Goal: Entertainment & Leisure: Browse casually

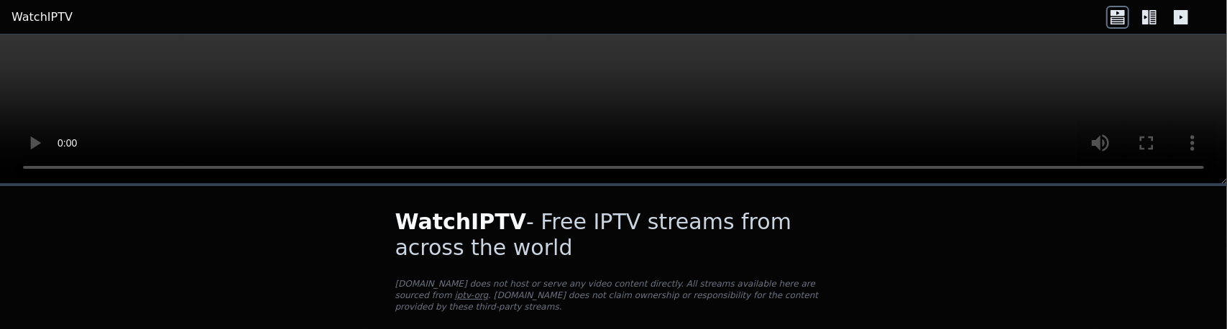
click at [644, 329] on html "WatchIPTV WatchIPTV - Free IPTV streams from across the world [DOMAIN_NAME] doe…" at bounding box center [613, 164] width 1227 height 329
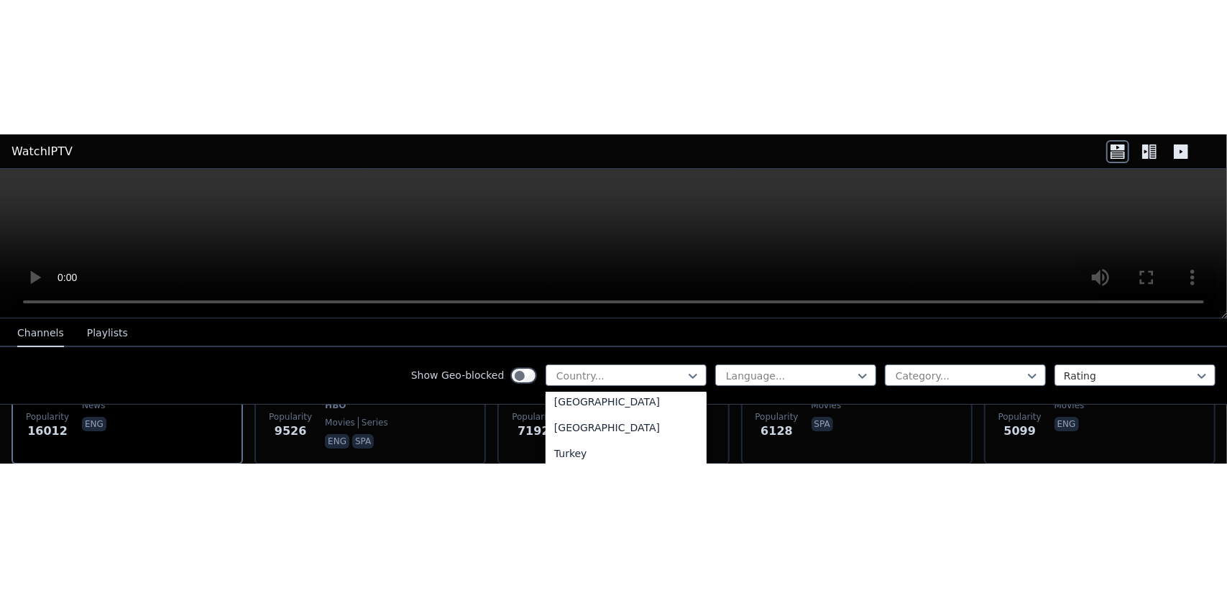
scroll to position [4889, 0]
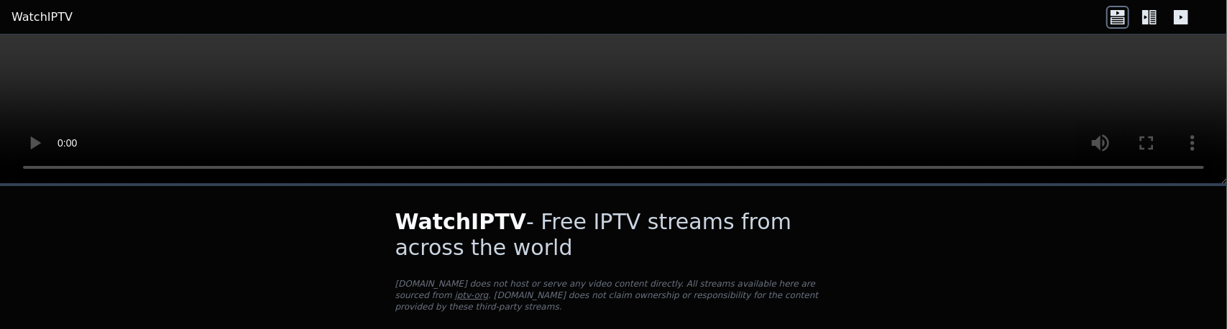
click at [762, 329] on html "WatchIPTV WatchIPTV - Free IPTV streams from across the world [DOMAIN_NAME] doe…" at bounding box center [613, 164] width 1227 height 329
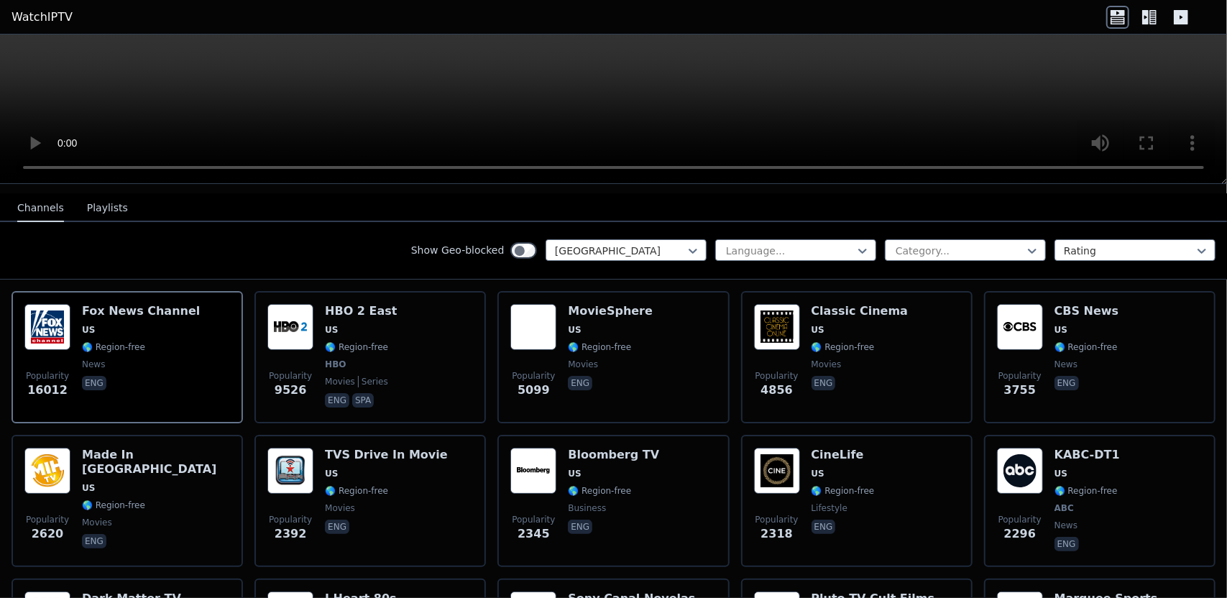
scroll to position [150, 0]
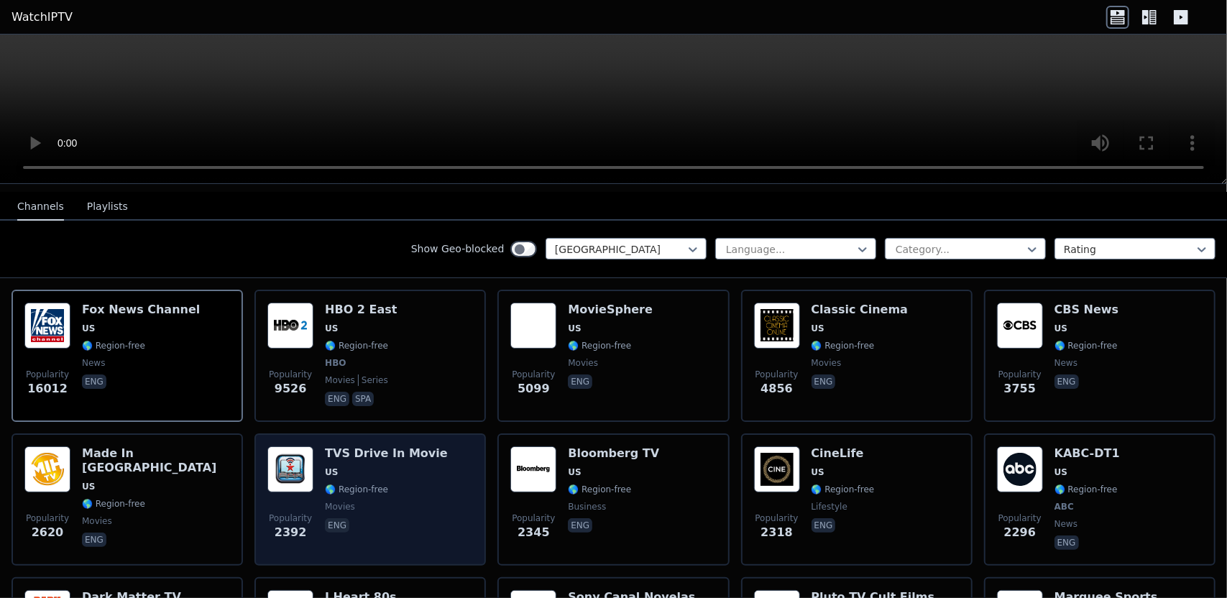
click at [390, 447] on h6 "TVS Drive In Movie" at bounding box center [386, 454] width 123 height 14
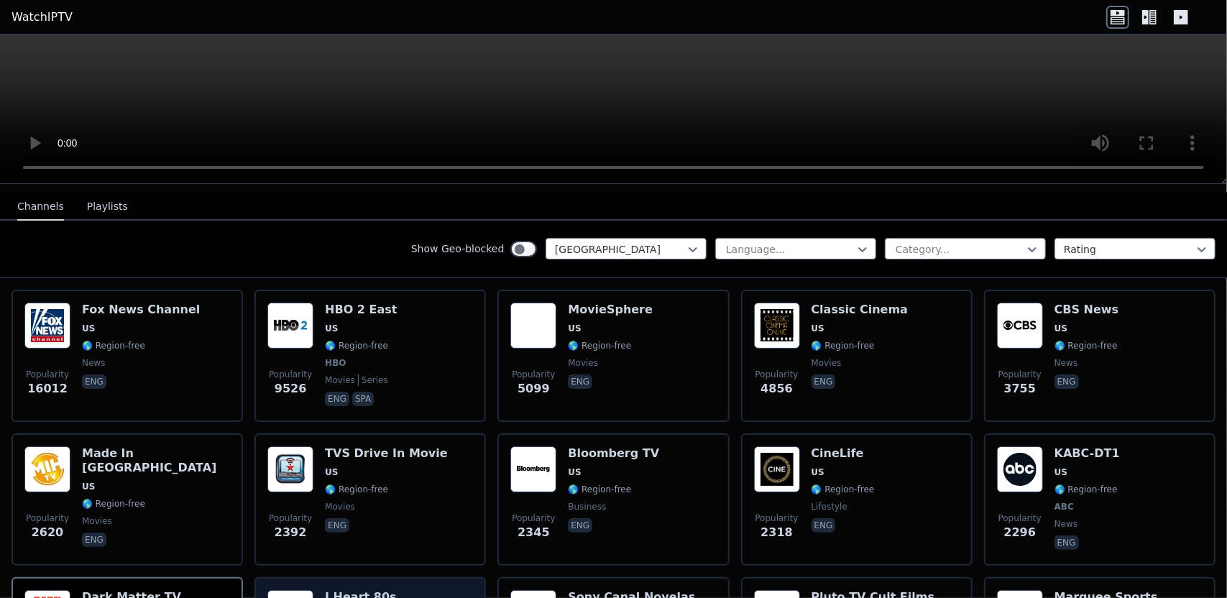
click at [342, 590] on h6 "I Heart 80s" at bounding box center [360, 597] width 71 height 14
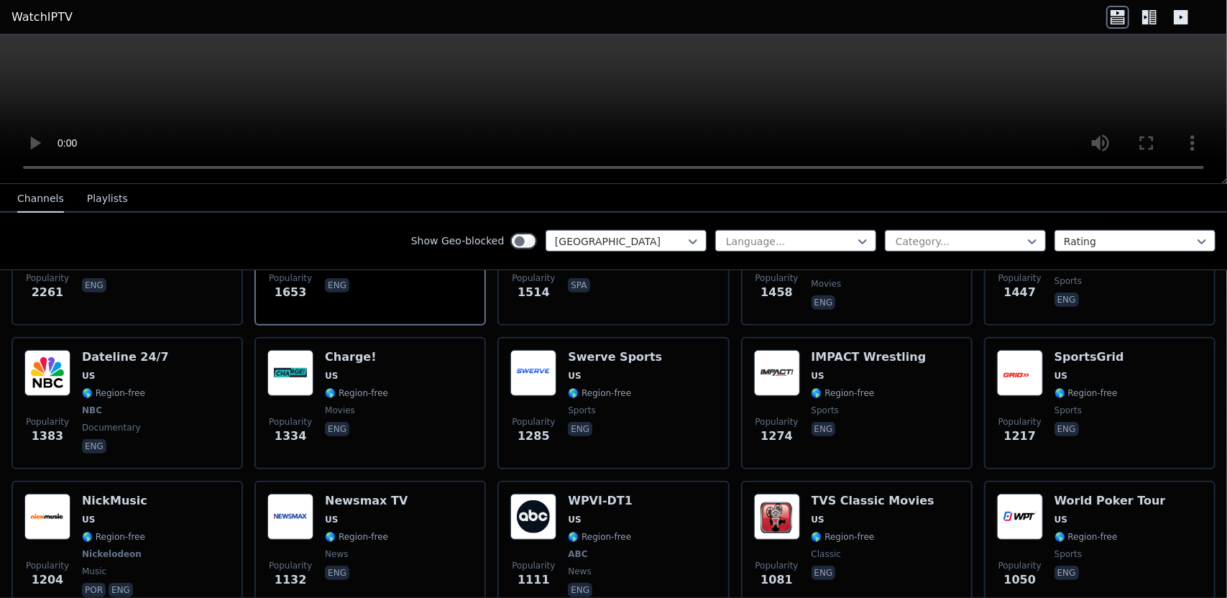
scroll to position [534, 0]
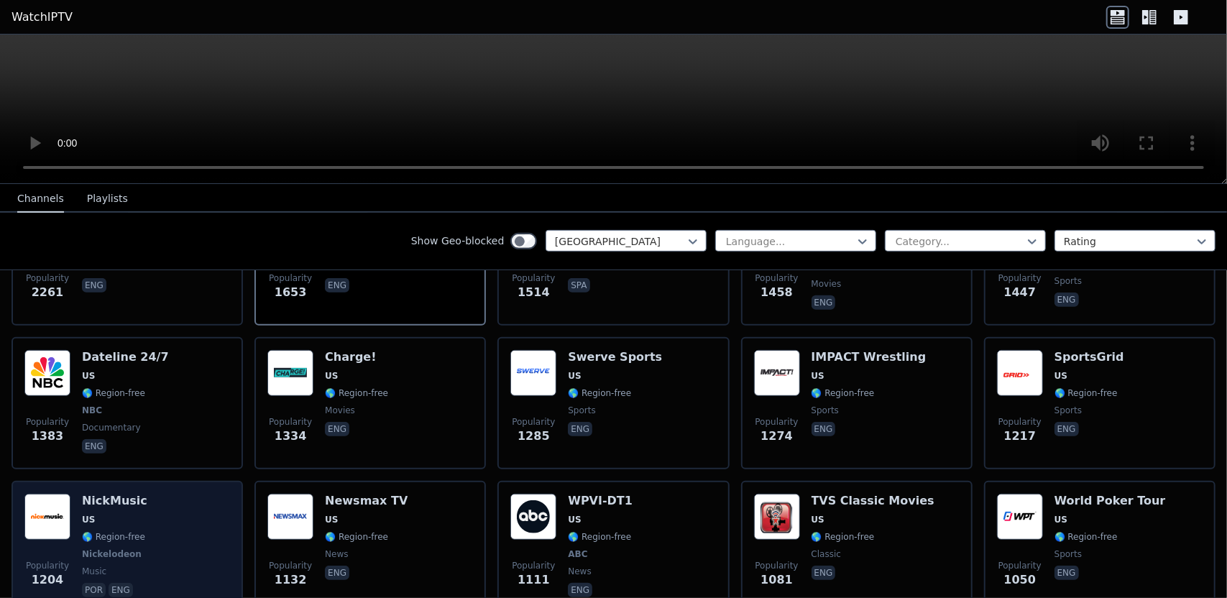
click at [99, 494] on h6 "NickMusic" at bounding box center [114, 501] width 65 height 14
click at [162, 494] on div "Popularity 1204 NickMusic US 🌎 Region-free Nickelodeon music por eng" at bounding box center [127, 547] width 206 height 106
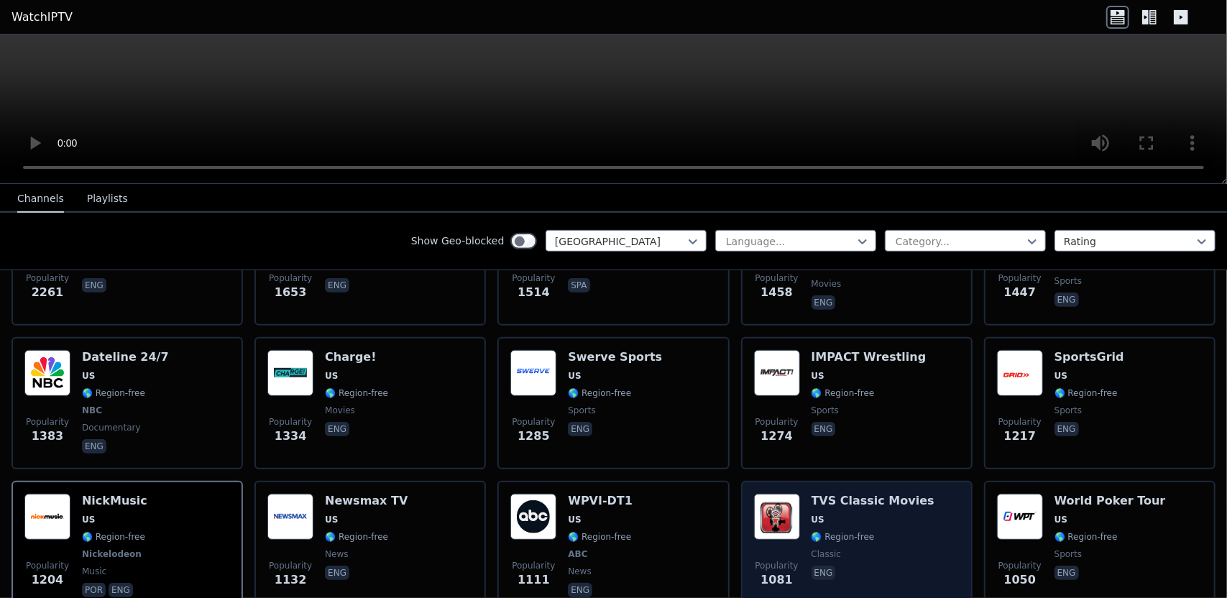
click at [901, 494] on div "Popularity 1081 TVS Classic Movies US 🌎 Region-free classic eng" at bounding box center [857, 547] width 206 height 106
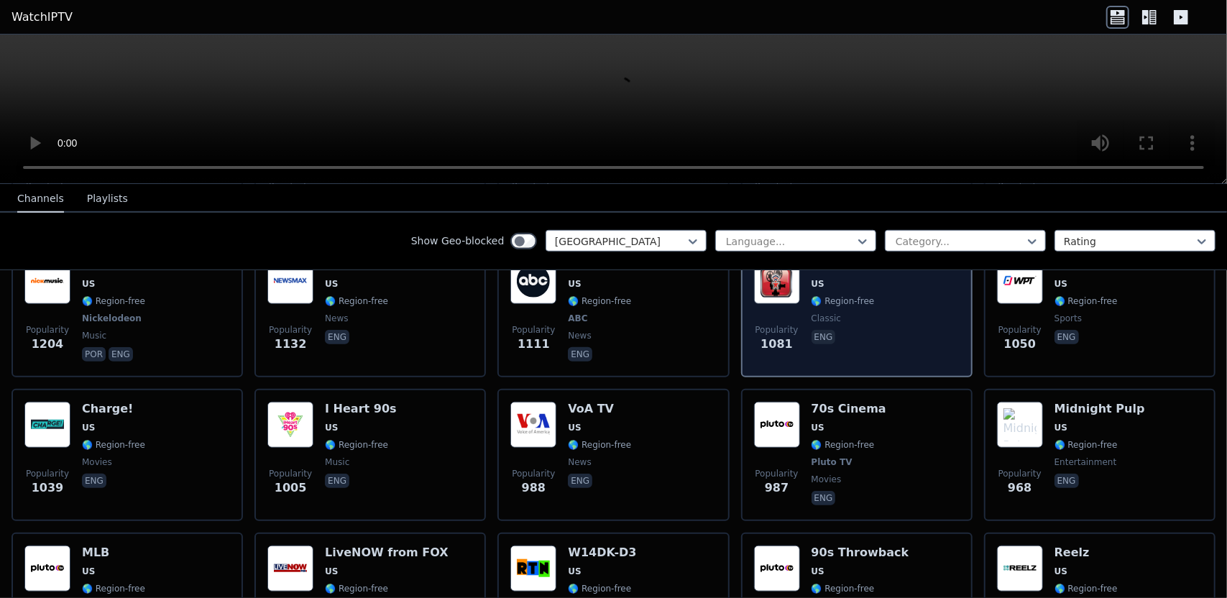
scroll to position [785, 0]
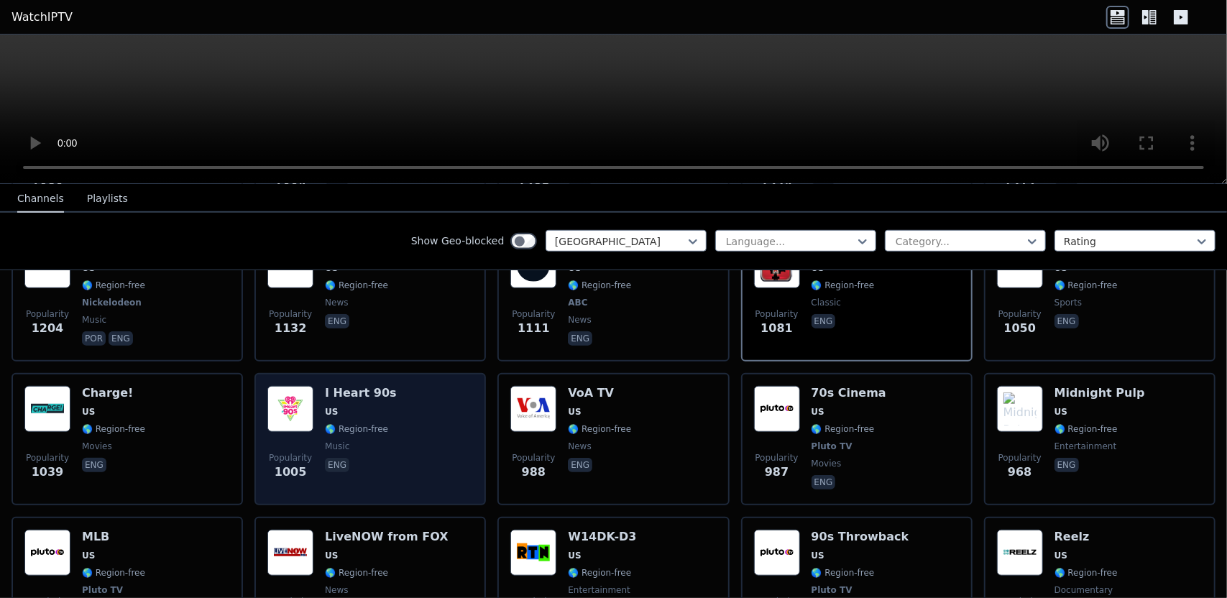
click at [414, 386] on div "Popularity 1005 I Heart 90s US 🌎 Region-free music eng" at bounding box center [371, 439] width 206 height 106
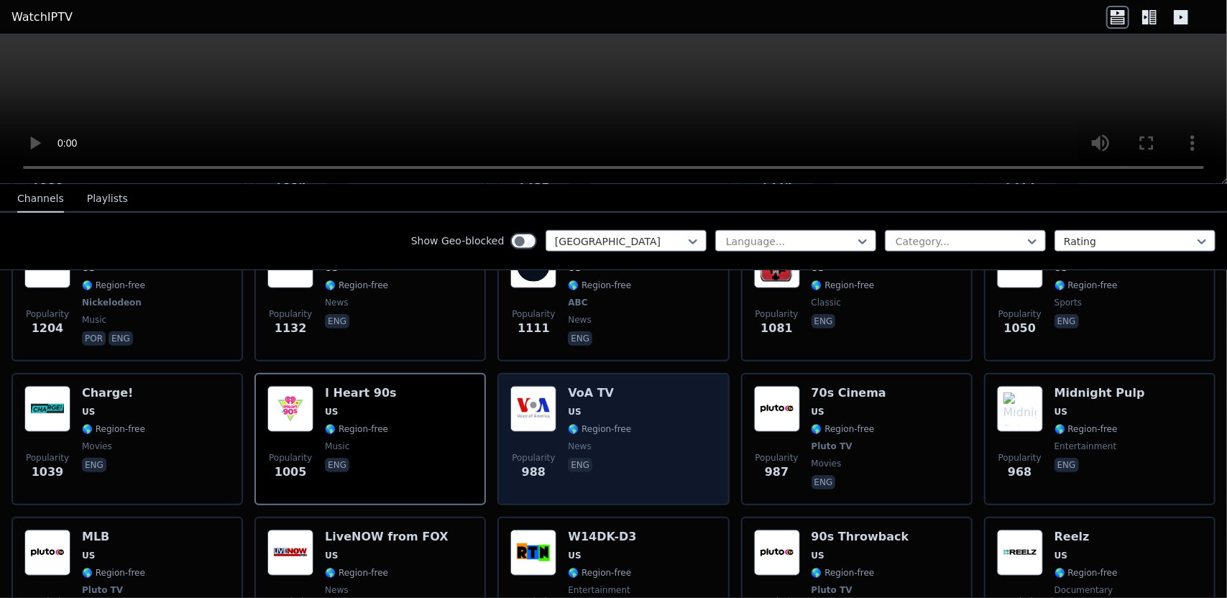
click at [685, 386] on div "Popularity 988 VoA TV US 🌎 Region-free news eng" at bounding box center [614, 439] width 206 height 106
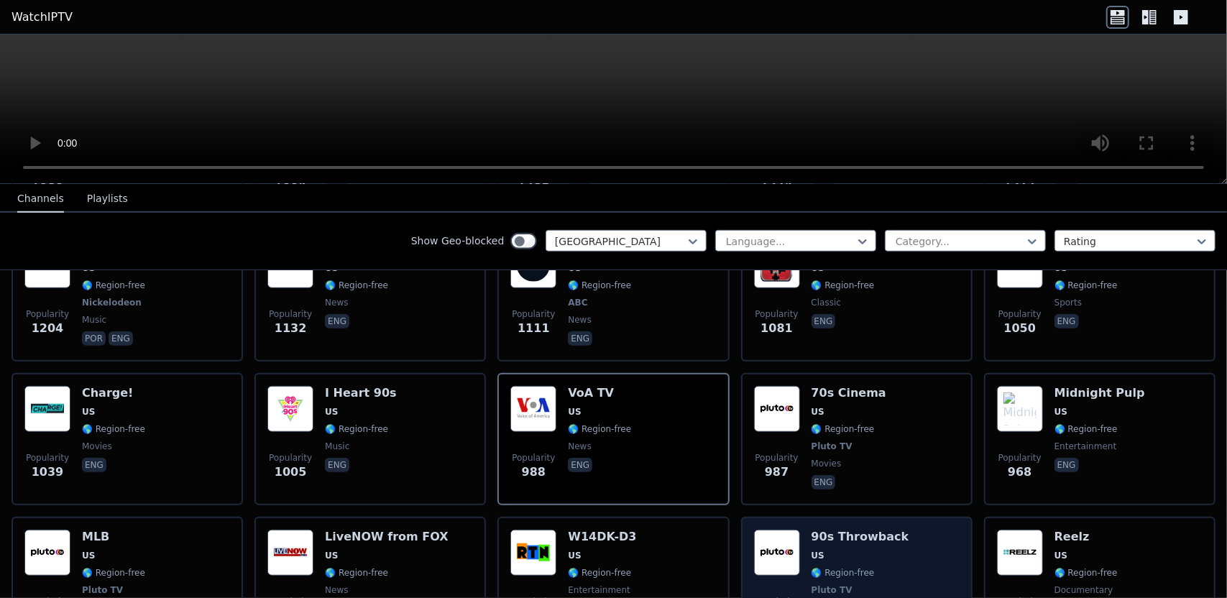
click at [914, 530] on div "Popularity 895 90s Throwback US 🌎 Region-free Pluto TV movies eng" at bounding box center [857, 583] width 206 height 106
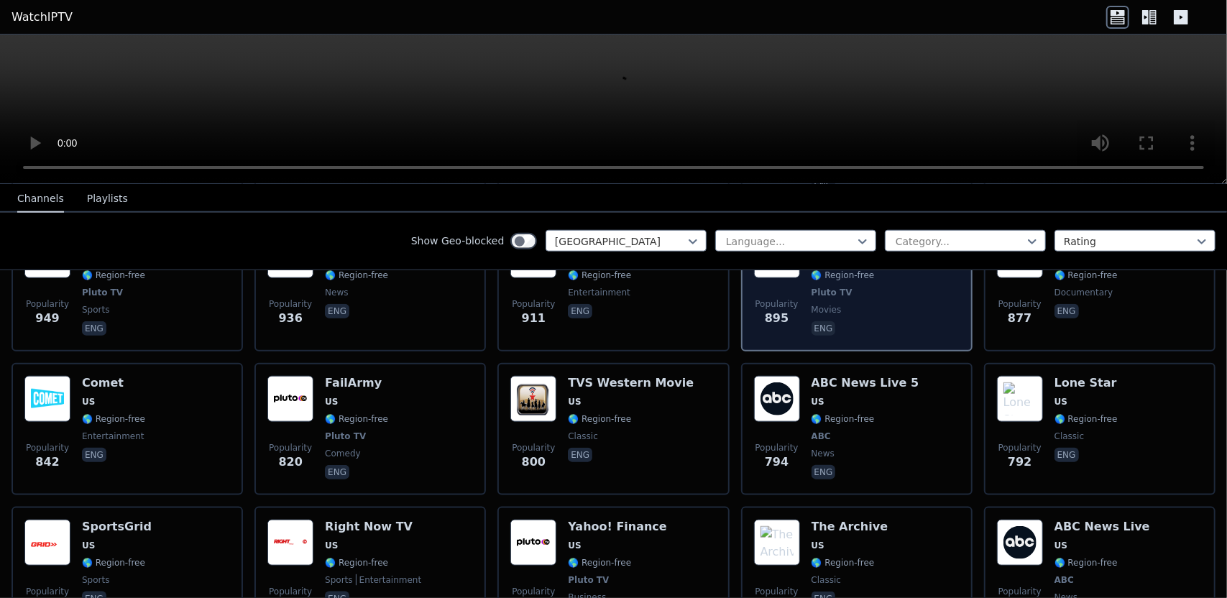
scroll to position [1087, 0]
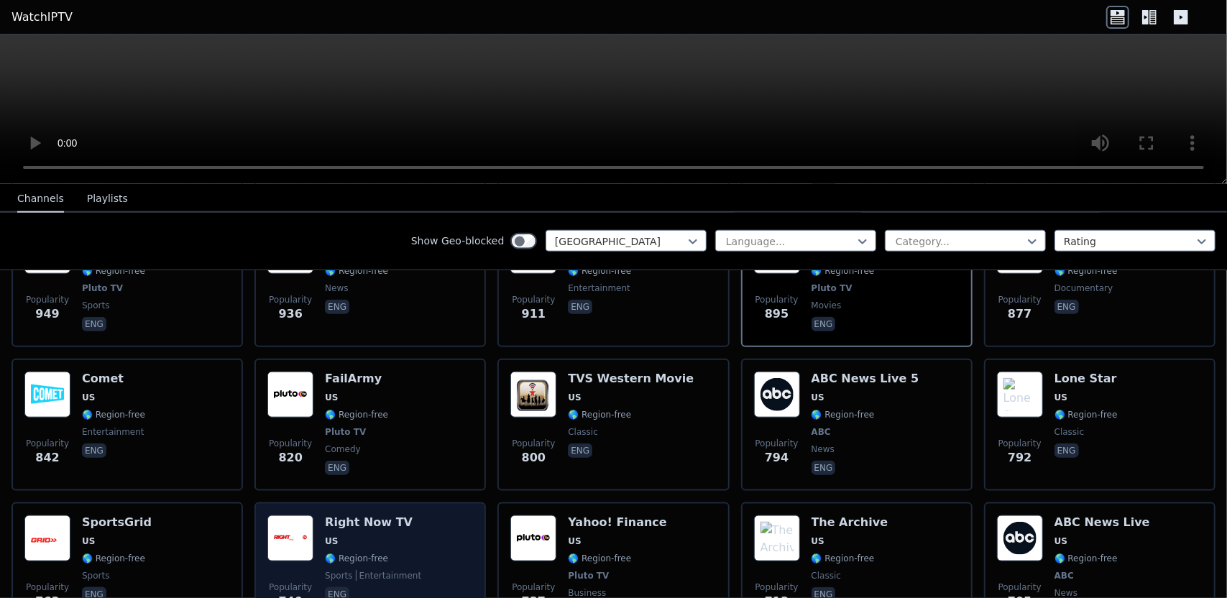
click at [425, 516] on div "Popularity 740 Right Now TV US 🌎 Region-free sports entertainment eng" at bounding box center [371, 569] width 206 height 106
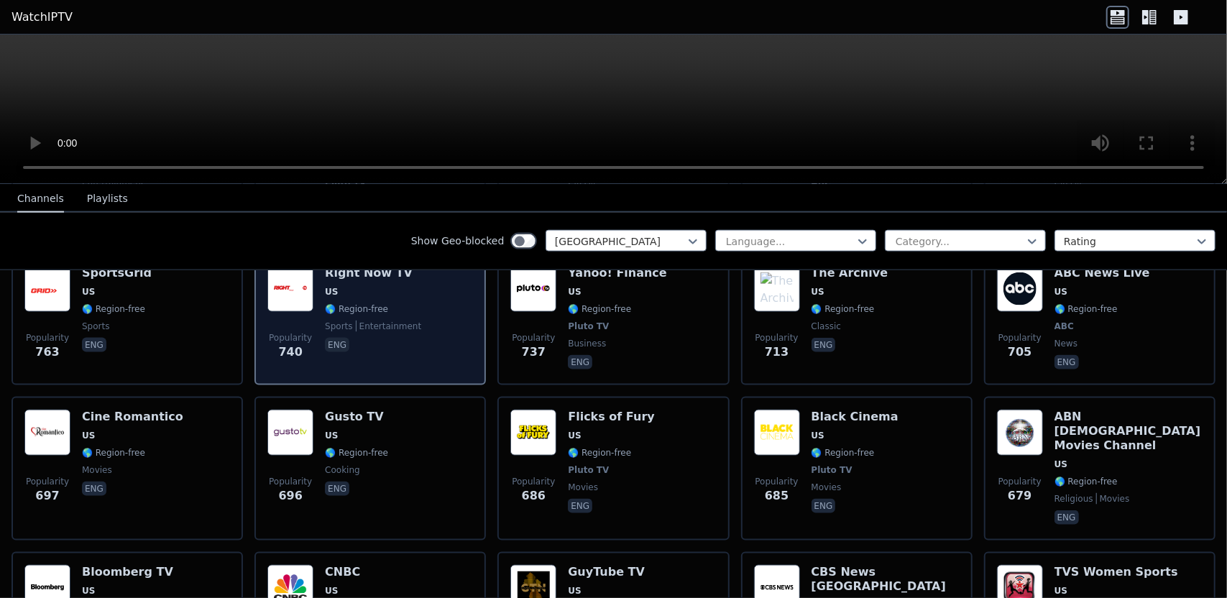
scroll to position [1338, 0]
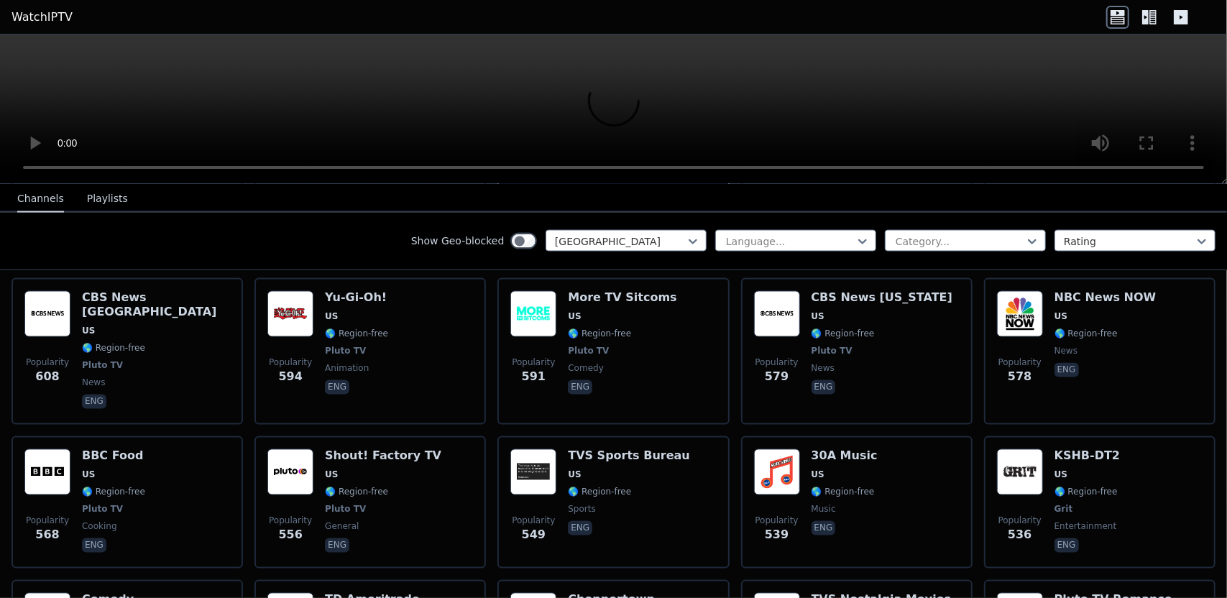
scroll to position [1772, 0]
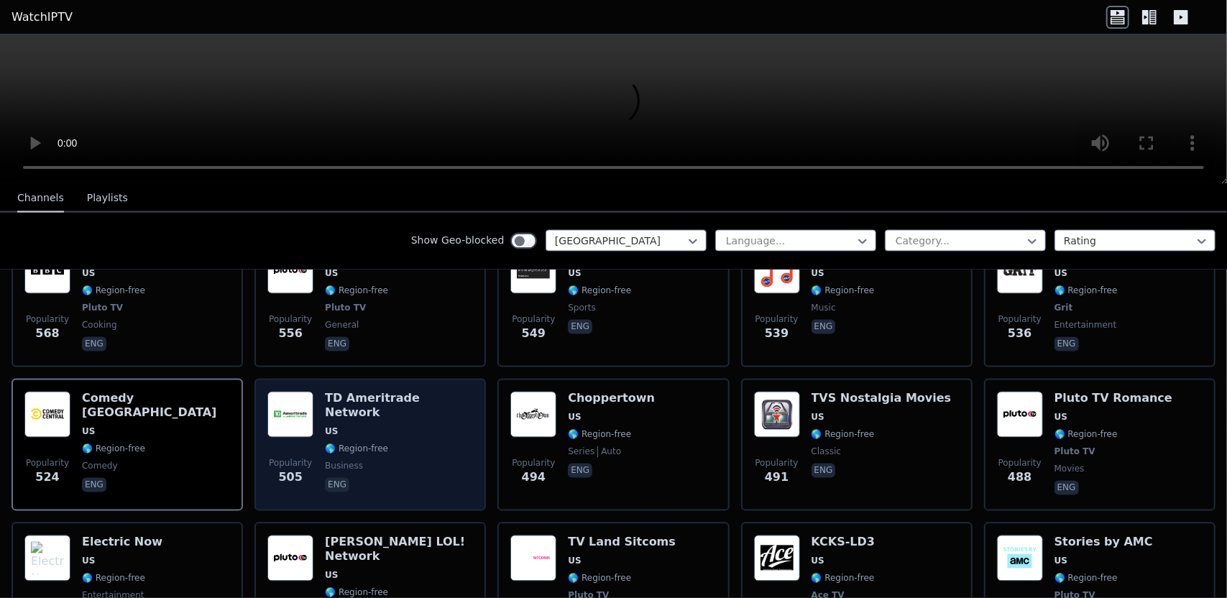
scroll to position [1973, 0]
